Goal: Information Seeking & Learning: Find specific fact

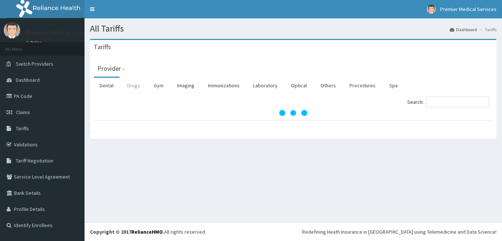
click at [133, 88] on link "Drugs" at bounding box center [133, 85] width 25 height 15
click at [438, 103] on input "Search:" at bounding box center [457, 102] width 63 height 11
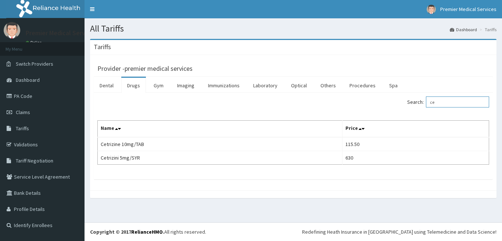
type input "c"
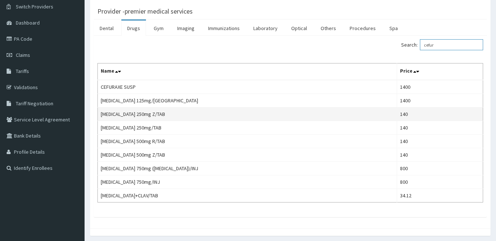
scroll to position [74, 0]
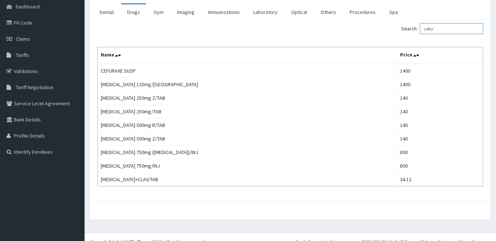
type input "cefur"
